Goal: Task Accomplishment & Management: Use online tool/utility

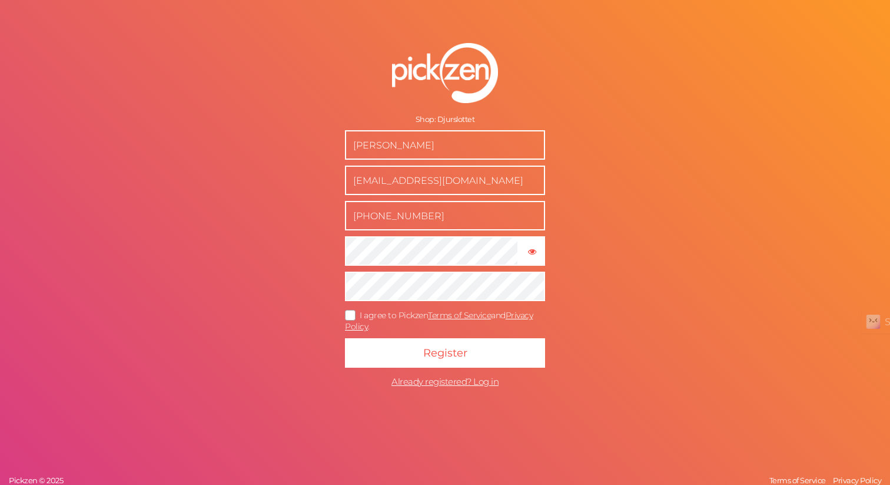
click at [350, 315] on icon at bounding box center [350, 314] width 19 height 6
click at [0, 0] on input "I agree to Pickzen Terms of Service and Privacy Policy ." at bounding box center [0, 0] width 0 height 0
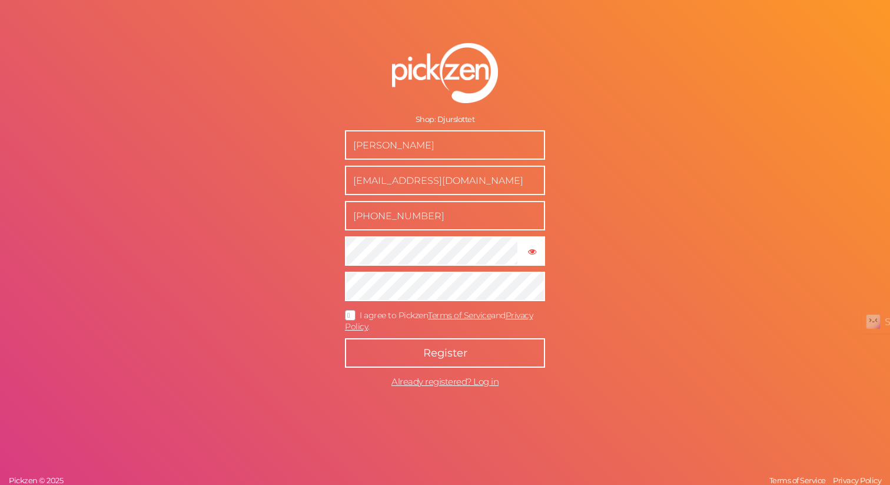
click at [424, 352] on span "Register" at bounding box center [445, 352] width 44 height 13
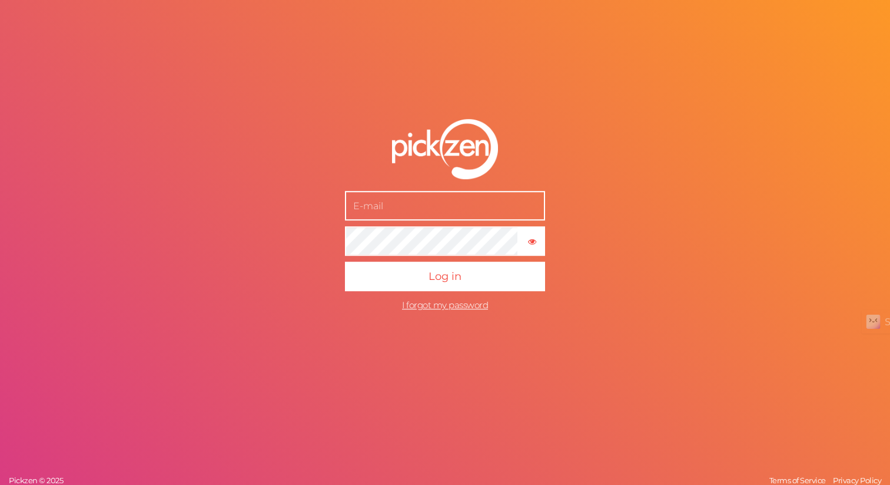
type input "[EMAIL_ADDRESS][DOMAIN_NAME]"
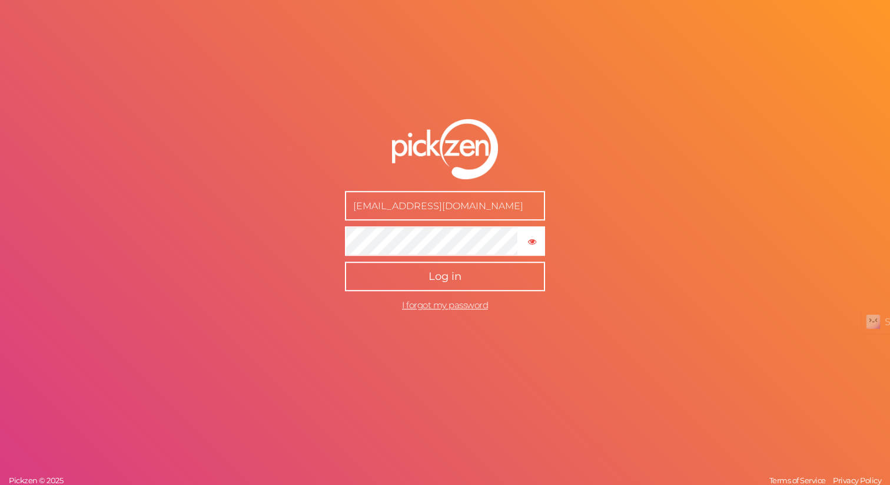
click at [433, 278] on span "Log in" at bounding box center [445, 276] width 33 height 13
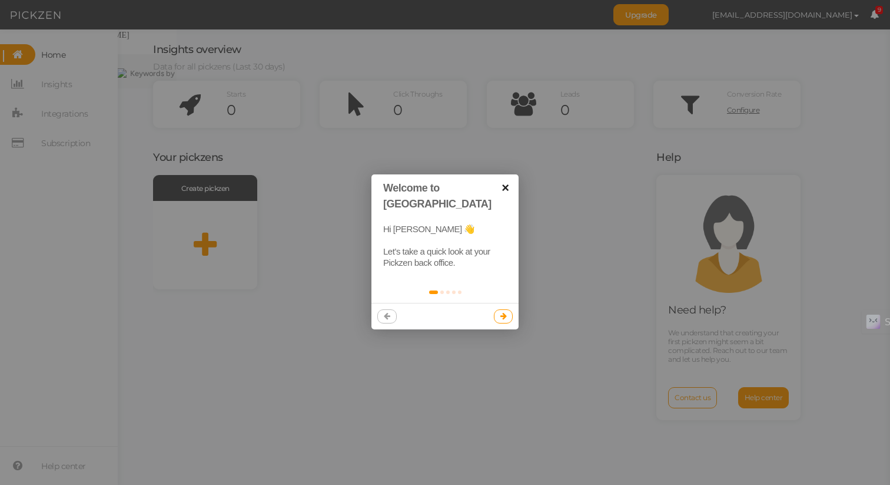
click at [502, 187] on link "×" at bounding box center [505, 187] width 26 height 26
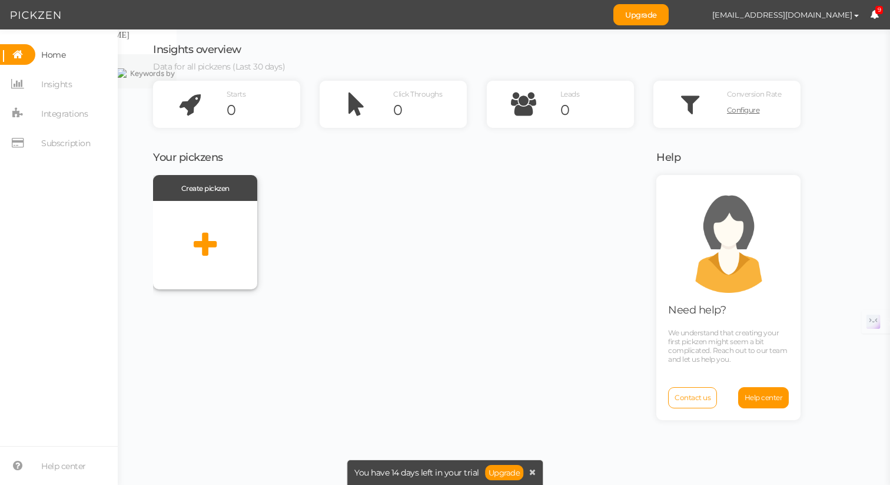
click at [183, 243] on div at bounding box center [205, 245] width 104 height 88
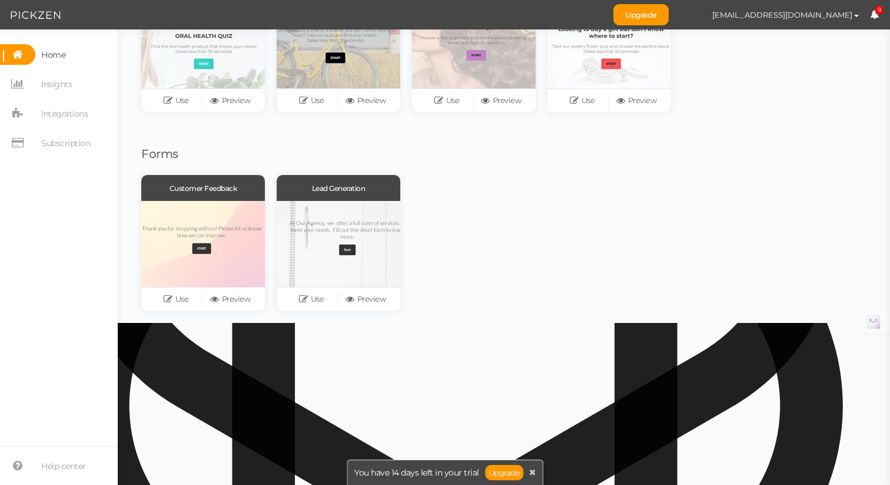
scroll to position [173, 0]
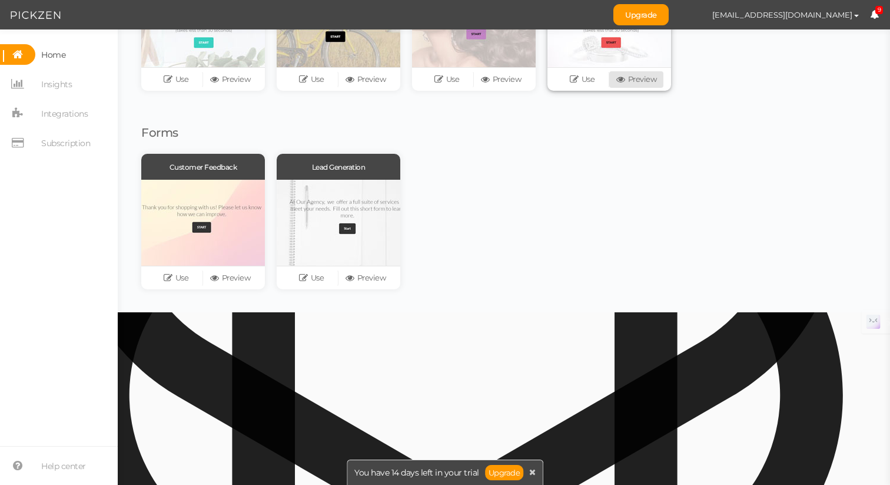
click at [632, 88] on link "Preview" at bounding box center [636, 79] width 54 height 16
click at [585, 88] on link "Use" at bounding box center [582, 79] width 54 height 16
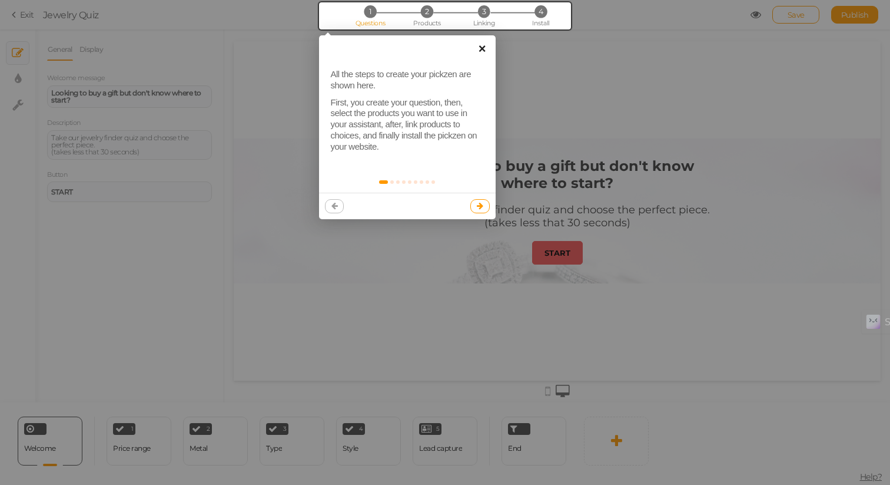
click at [482, 53] on link "×" at bounding box center [482, 48] width 26 height 26
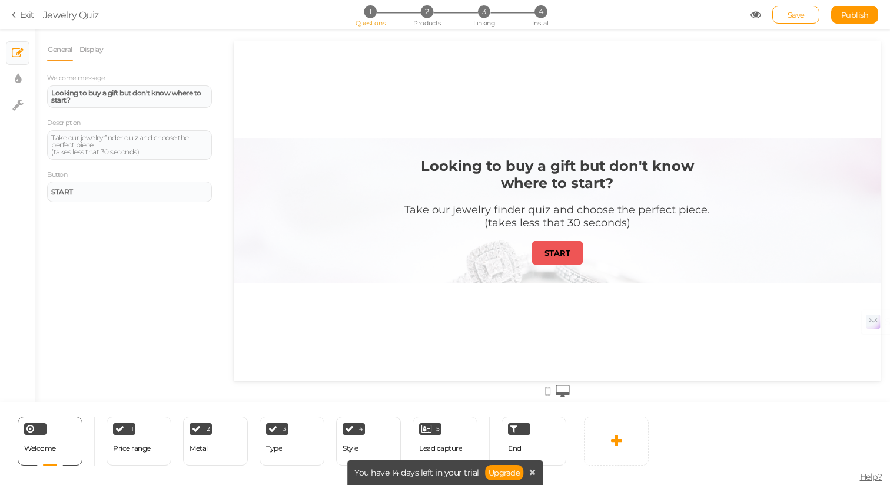
click at [28, 15] on link "Exit" at bounding box center [23, 15] width 22 height 12
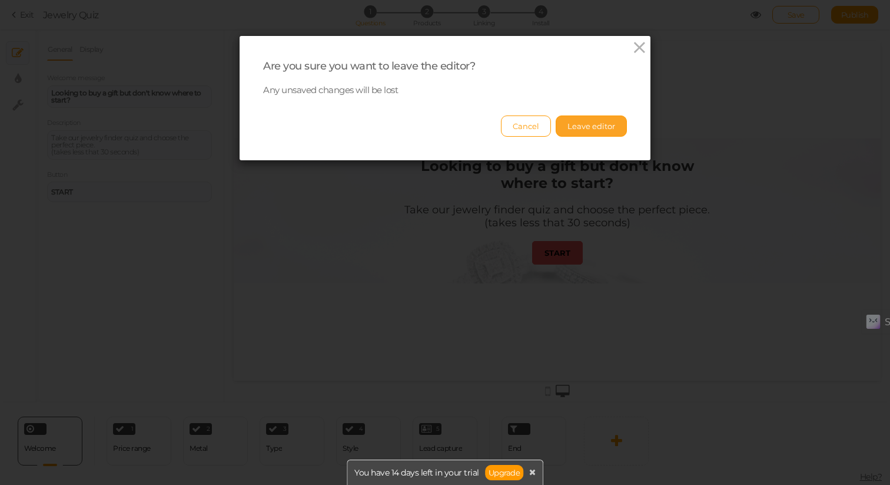
click at [592, 123] on button "Leave editor" at bounding box center [591, 125] width 71 height 21
